Goal: Communication & Community: Answer question/provide support

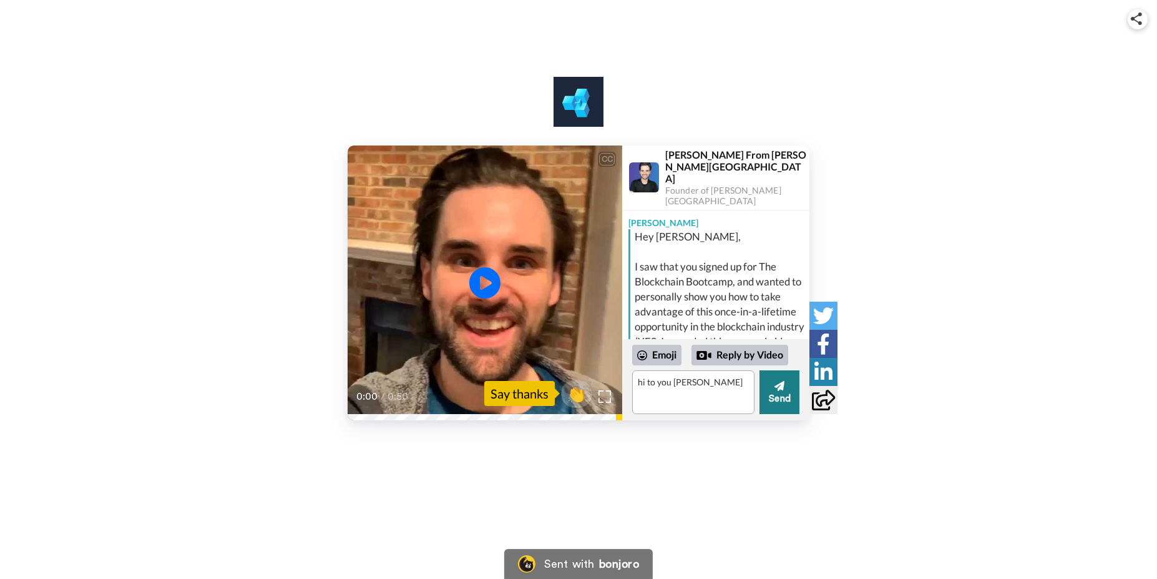
type textarea "hi to you [PERSON_NAME]"
click at [785, 395] on button "Send" at bounding box center [780, 392] width 40 height 44
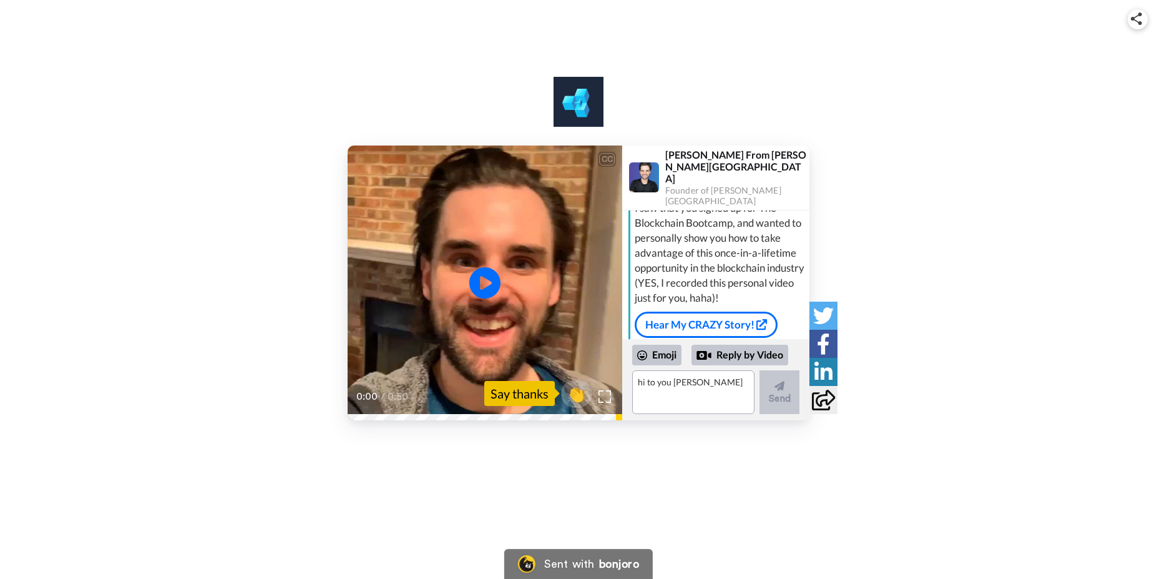
scroll to position [110, 0]
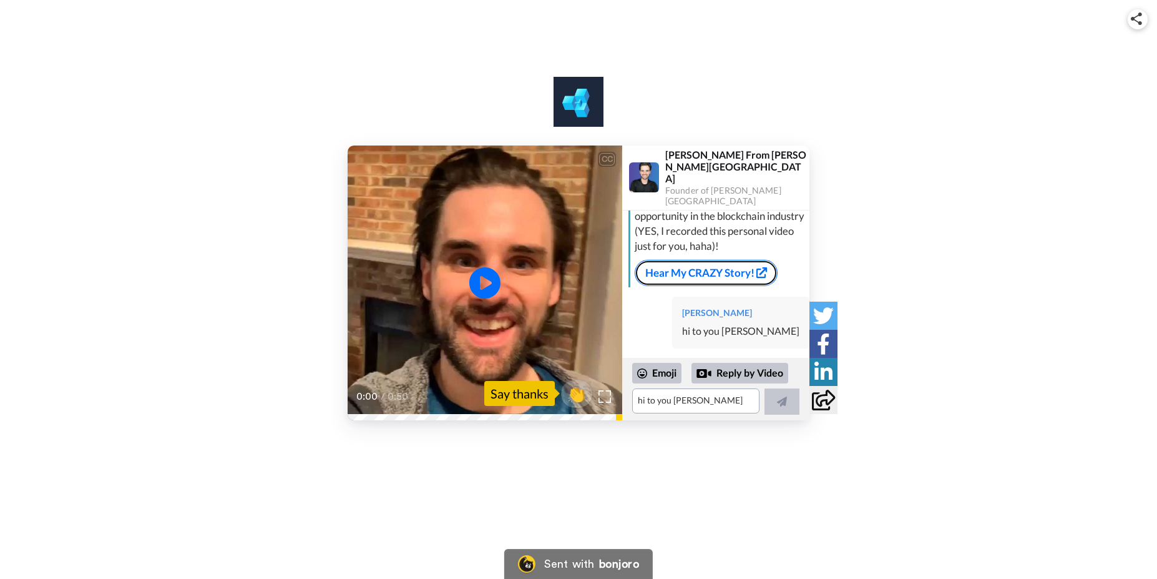
click at [709, 260] on link "Hear My CRAZY Story!" at bounding box center [706, 273] width 143 height 26
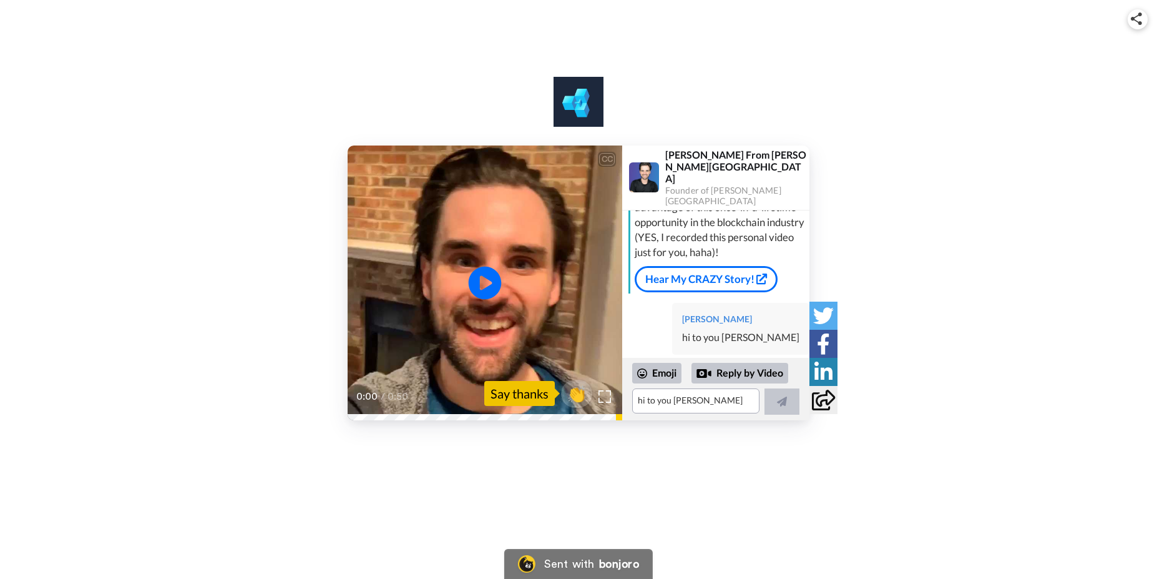
click at [485, 284] on icon "Play/Pause" at bounding box center [485, 282] width 33 height 59
click at [650, 374] on div "Emoji" at bounding box center [656, 373] width 49 height 20
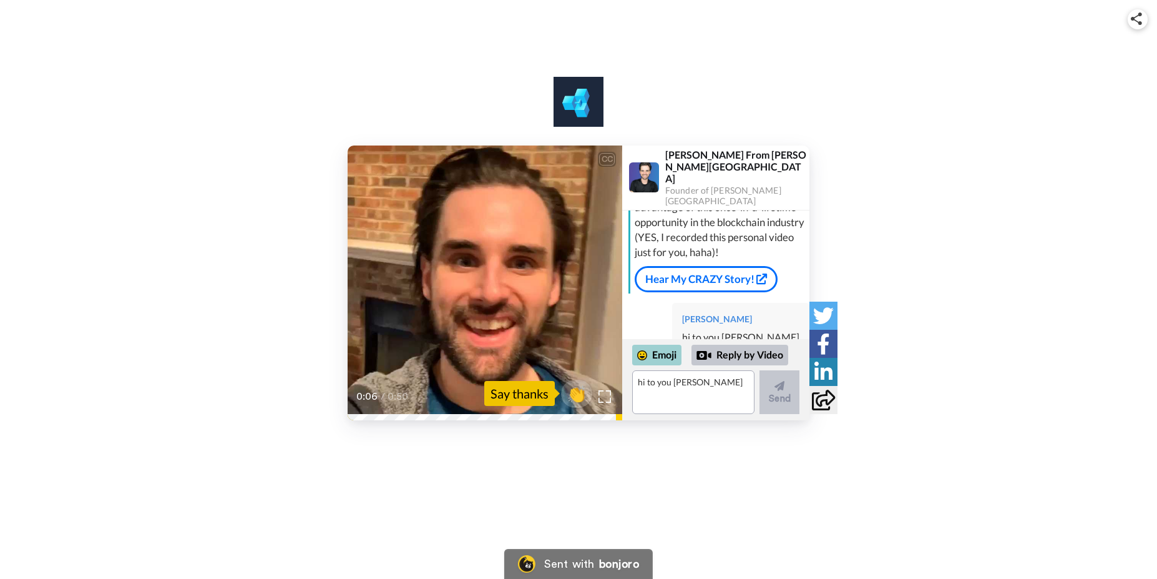
click at [640, 358] on icon at bounding box center [642, 355] width 10 height 10
click at [669, 357] on div "Emoji" at bounding box center [656, 355] width 49 height 20
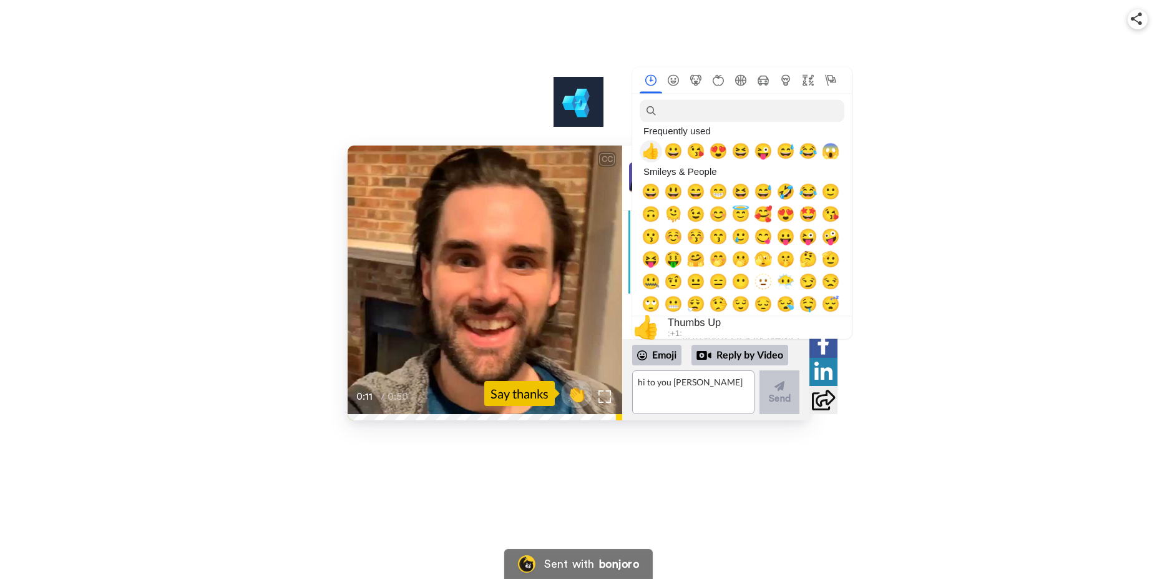
click at [655, 147] on span "👍" at bounding box center [651, 150] width 19 height 17
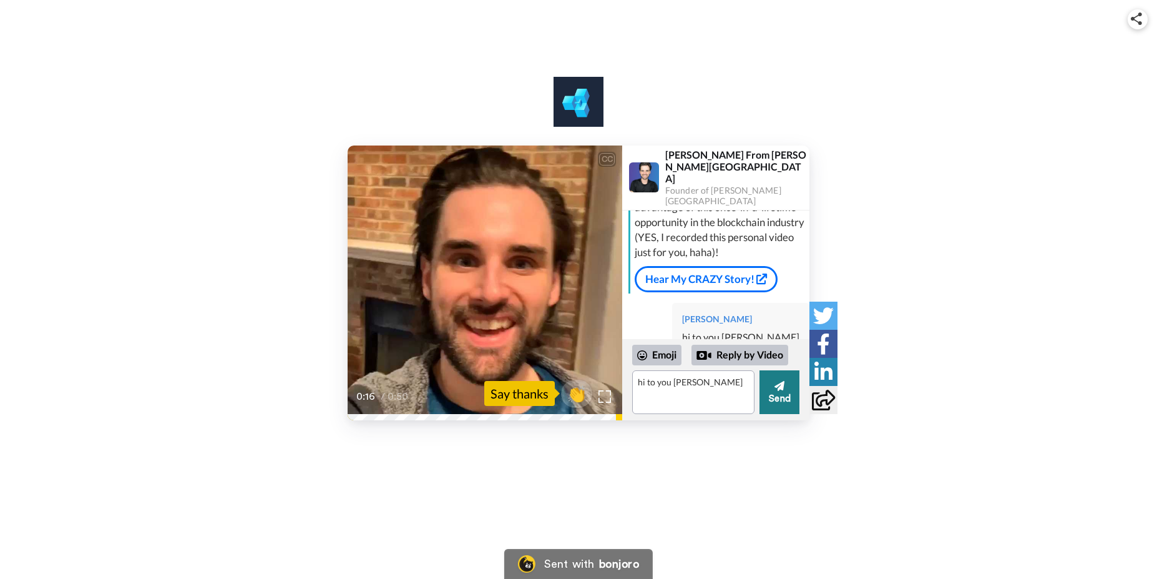
click at [775, 394] on button "Send" at bounding box center [780, 392] width 40 height 44
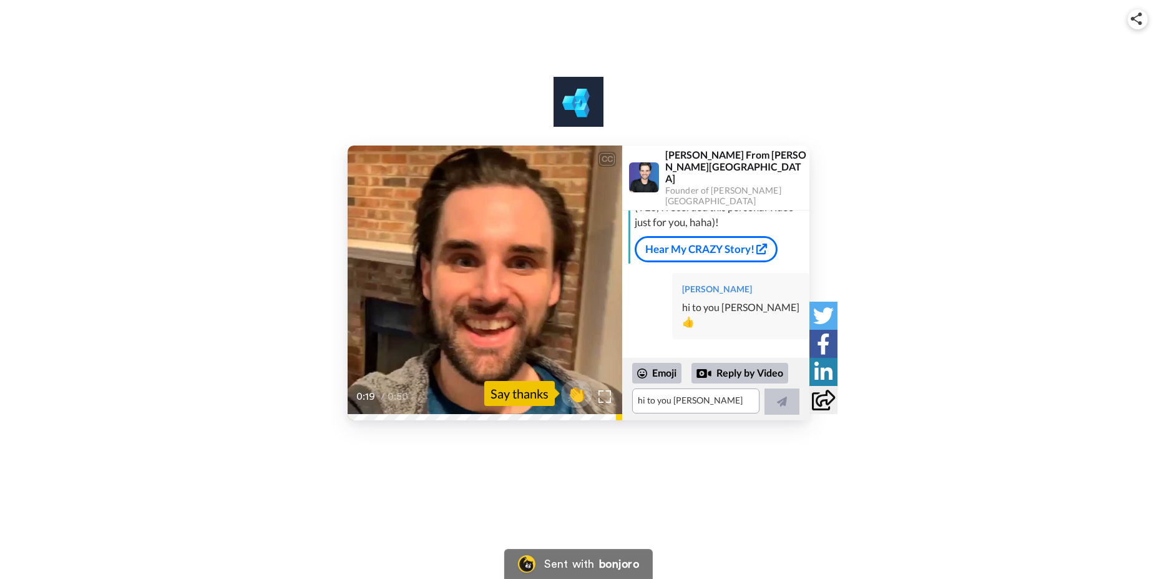
scroll to position [119, 0]
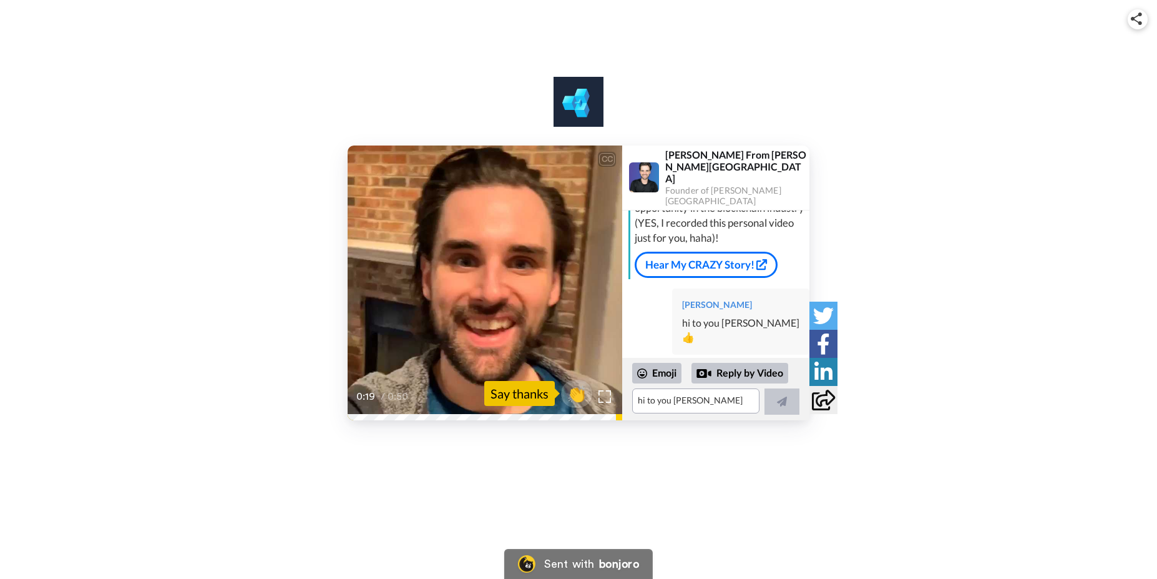
click at [832, 382] on div at bounding box center [824, 372] width 28 height 28
click at [794, 368] on div "Emoji Reply by Video" at bounding box center [715, 373] width 167 height 21
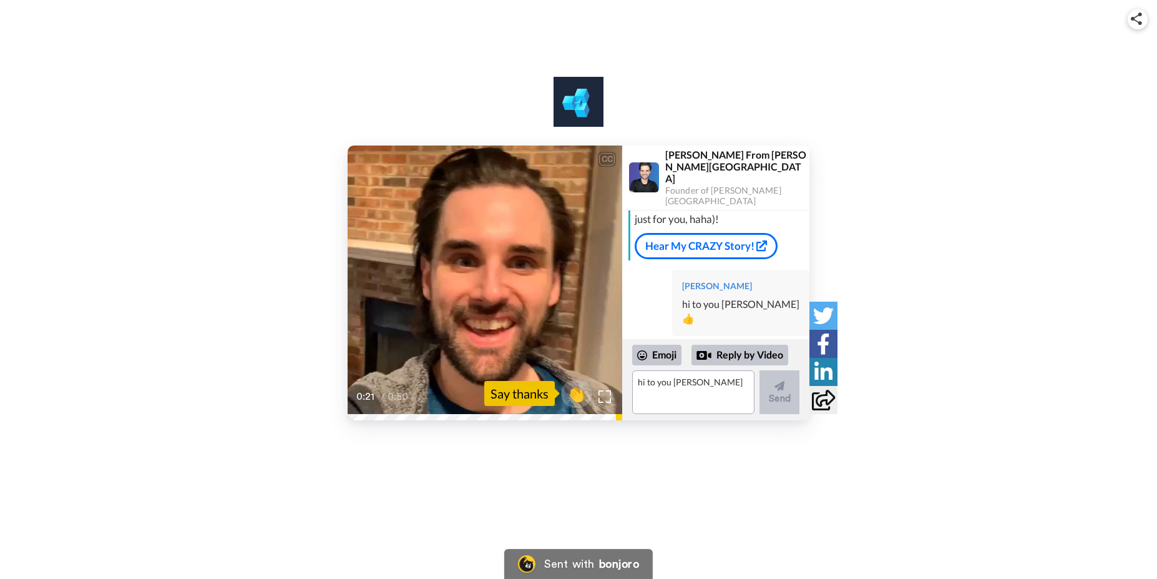
scroll to position [137, 0]
click at [684, 383] on textarea "hi to you [PERSON_NAME]" at bounding box center [693, 392] width 122 height 44
type textarea "i"
type textarea "It is an interesting story"
click at [780, 397] on button "Send" at bounding box center [780, 392] width 40 height 44
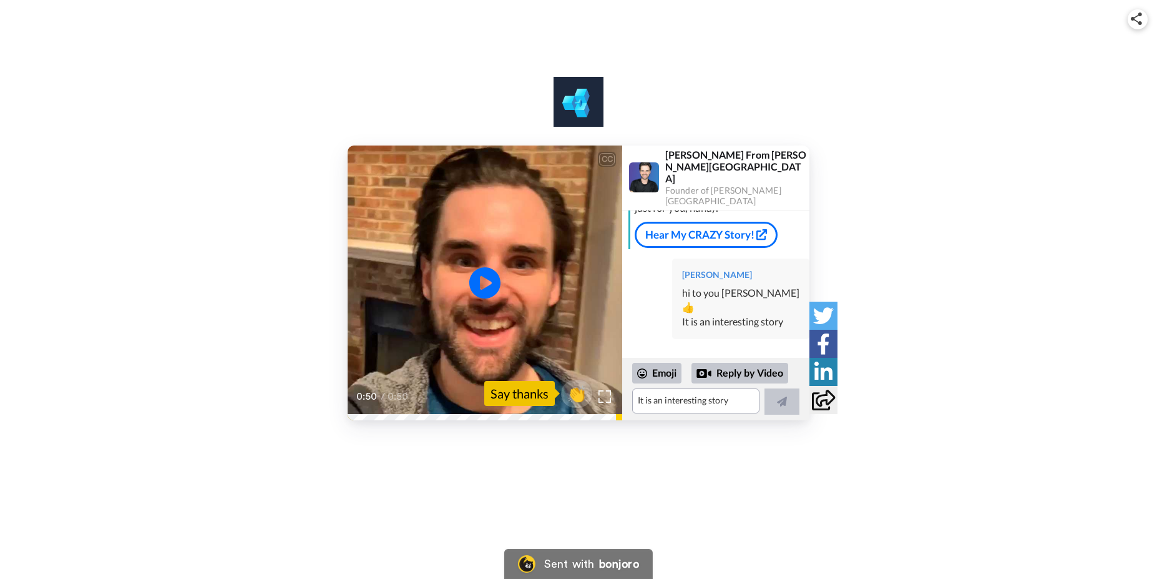
scroll to position [133, 0]
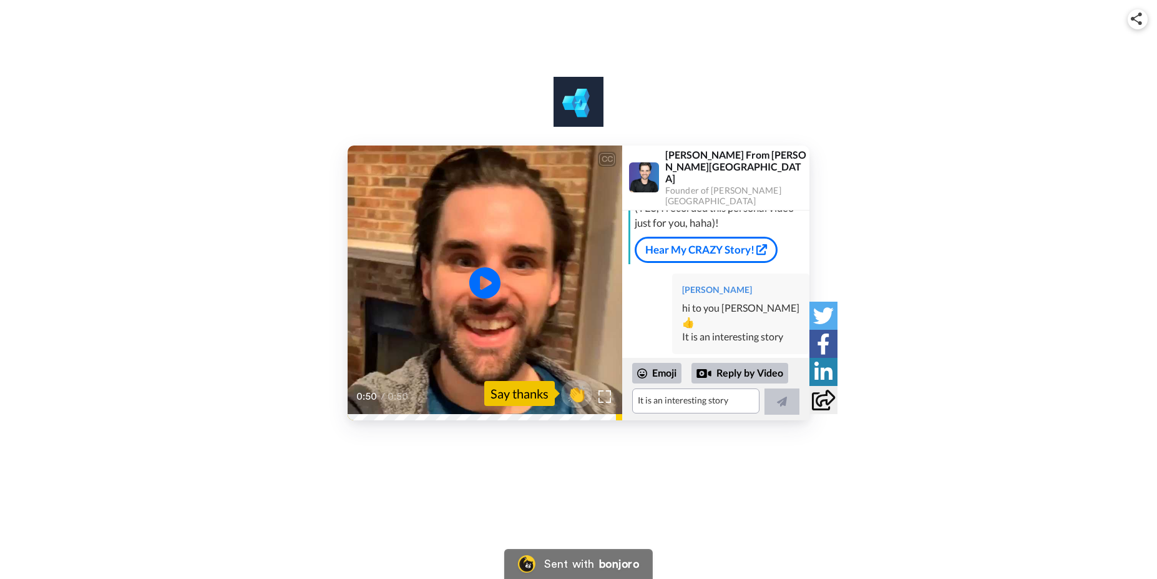
click at [823, 371] on icon at bounding box center [824, 371] width 18 height 21
